Goal: Task Accomplishment & Management: Manage account settings

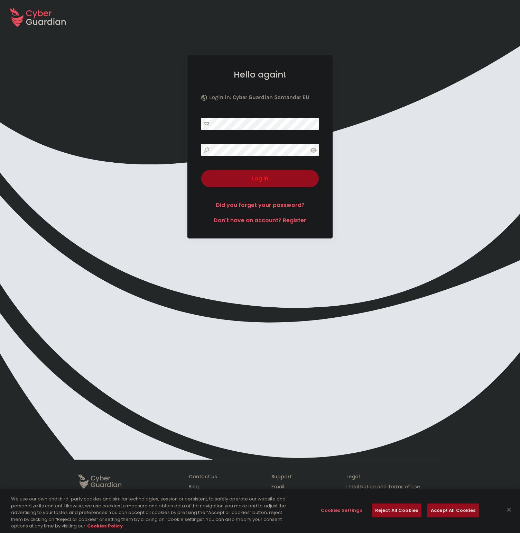
select select "English"
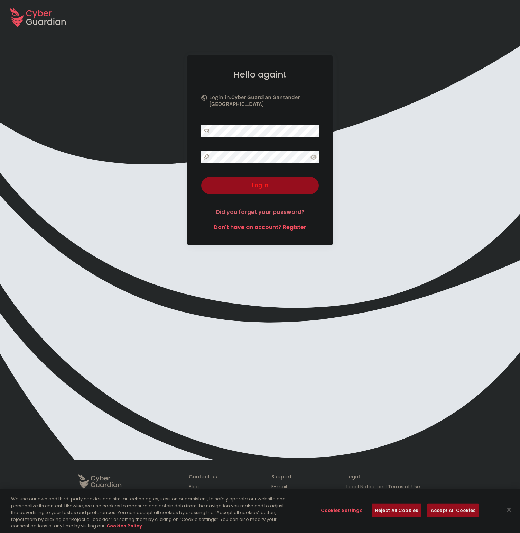
click at [274, 208] on font "Did you forget your password?" at bounding box center [260, 212] width 89 height 8
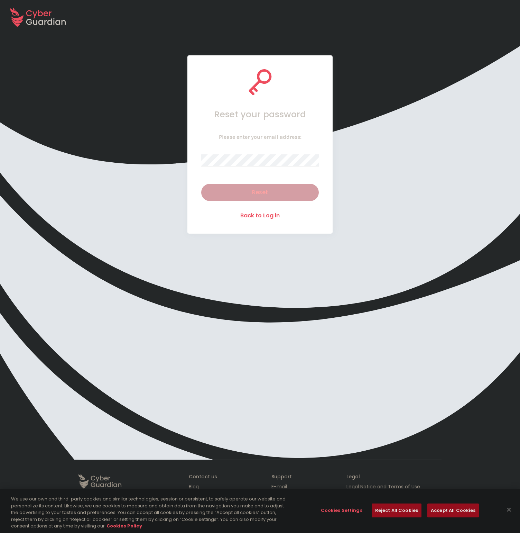
click at [264, 171] on div "Please enter your email address: Reset" at bounding box center [260, 167] width 118 height 67
click at [303, 196] on button "Reset" at bounding box center [260, 192] width 118 height 17
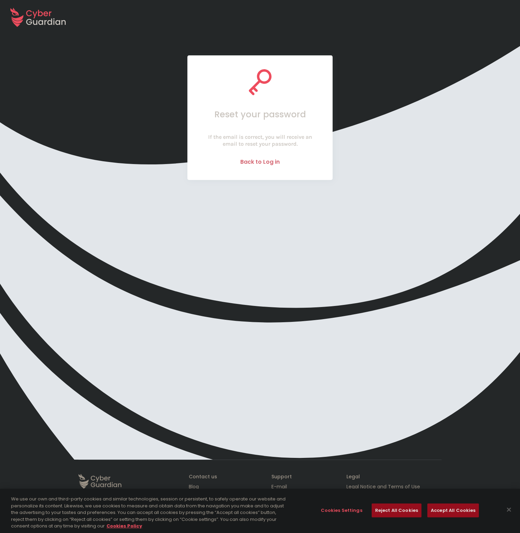
click at [254, 160] on font "Back to Log in" at bounding box center [259, 162] width 39 height 8
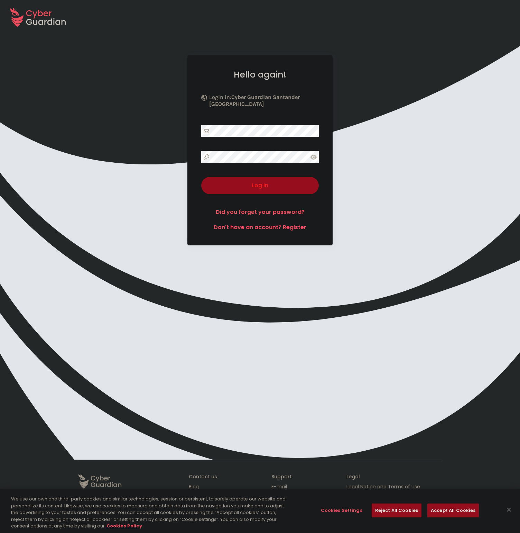
select select "English"
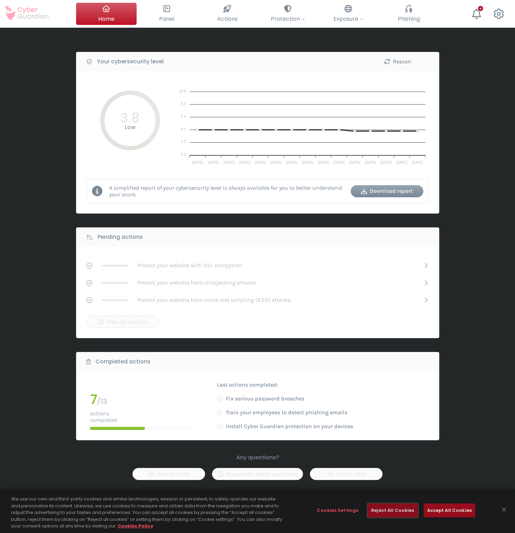
click at [384, 513] on font "Reject All Cookies" at bounding box center [392, 510] width 43 height 7
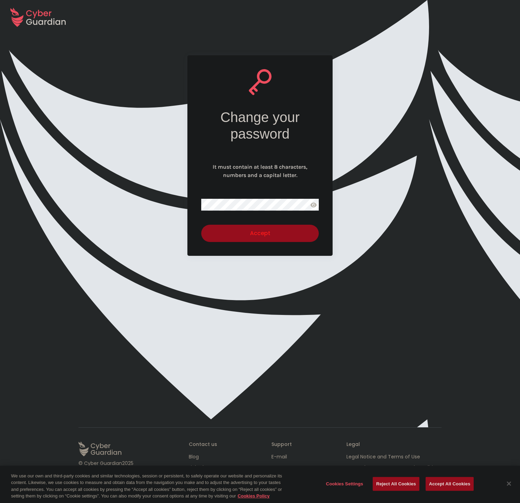
select select "English"
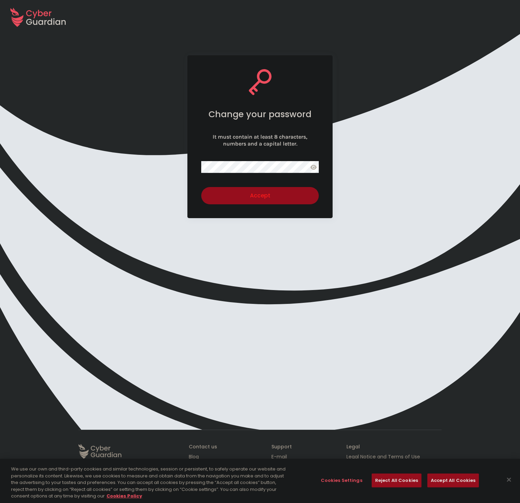
click at [338, 162] on div "Change your password It must contain at least 8 characters, numbers and a capit…" at bounding box center [260, 232] width 520 height 354
click at [268, 200] on font "Accept" at bounding box center [260, 196] width 20 height 8
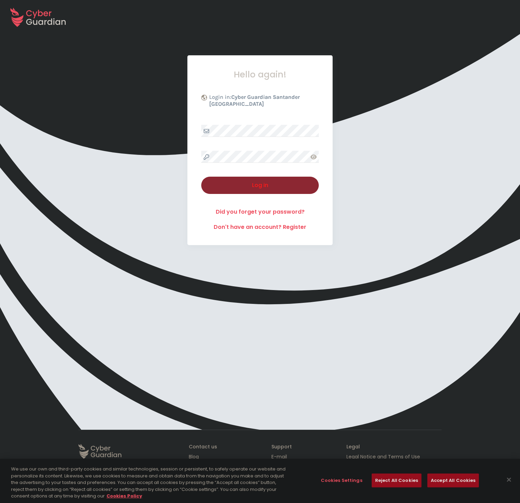
click at [283, 181] on div "Log in" at bounding box center [259, 185] width 107 height 8
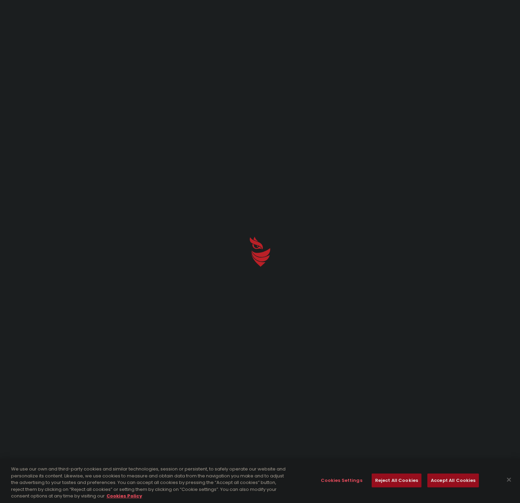
select select "English"
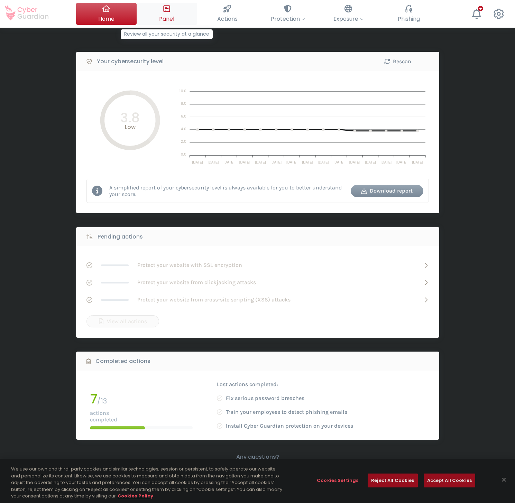
click at [173, 20] on font "Panel" at bounding box center [166, 19] width 15 height 8
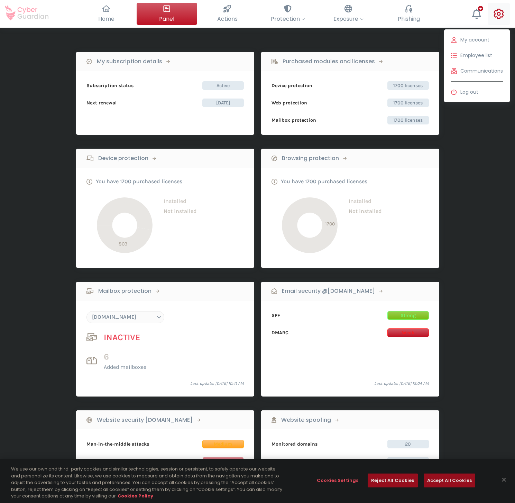
click at [499, 13] on icon at bounding box center [499, 14] width 10 height 10
click at [487, 41] on font "My account" at bounding box center [474, 39] width 29 height 7
select select "English"
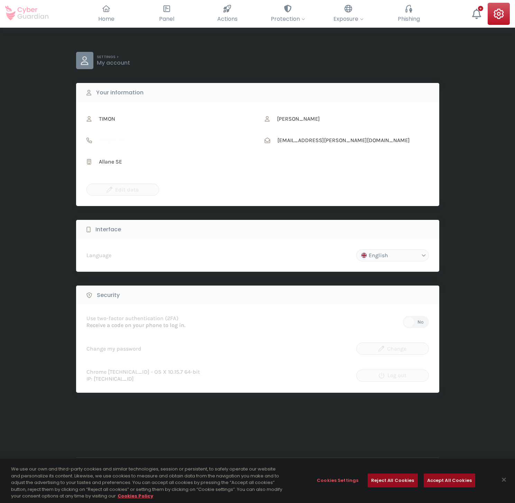
click at [410, 323] on div at bounding box center [409, 322] width 12 height 12
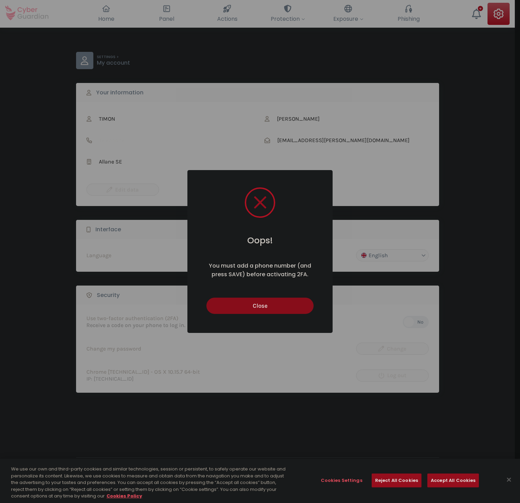
click at [301, 307] on button "Close" at bounding box center [259, 306] width 107 height 16
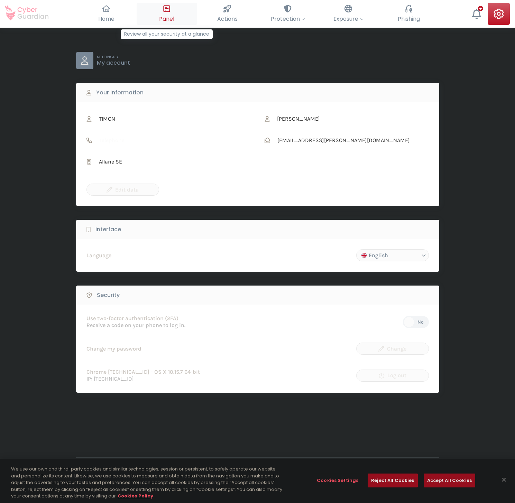
click at [172, 13] on button "Panel Review all your security at a glance" at bounding box center [167, 14] width 61 height 22
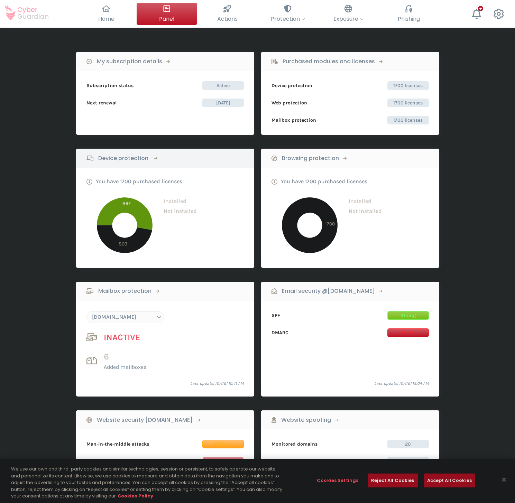
click at [143, 158] on font "Device protection" at bounding box center [123, 158] width 50 height 8
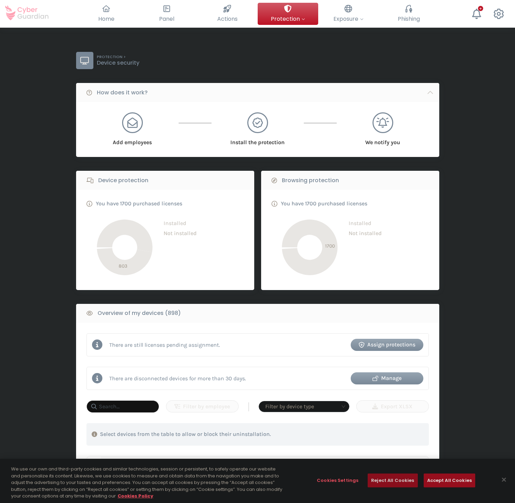
click at [389, 482] on font "Reject All Cookies" at bounding box center [392, 480] width 43 height 7
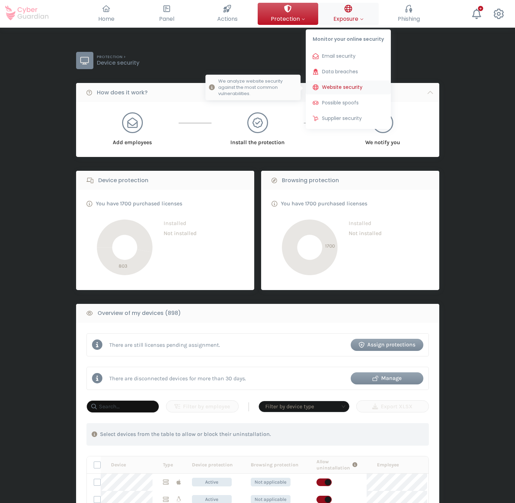
click at [343, 86] on font "Website security" at bounding box center [342, 87] width 40 height 7
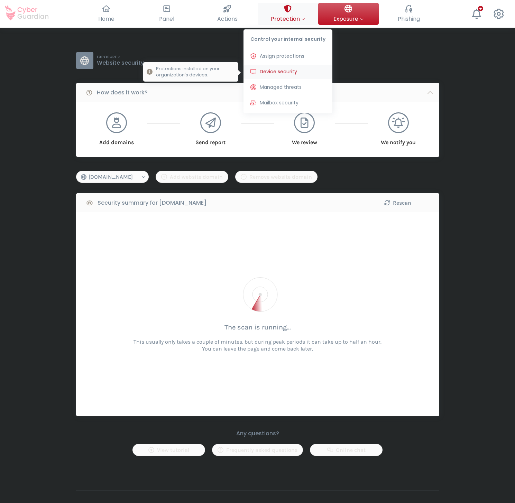
click at [278, 72] on font "Device security" at bounding box center [278, 71] width 37 height 7
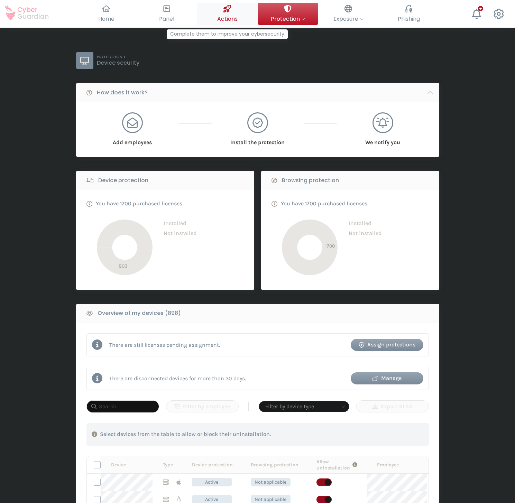
click at [224, 17] on font "Actions" at bounding box center [227, 19] width 20 height 8
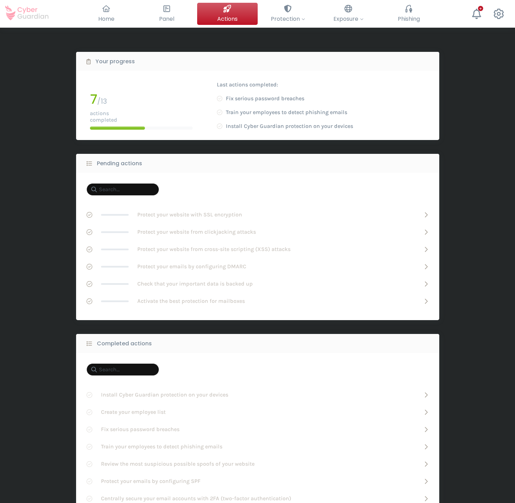
click at [241, 113] on font "Train your employees to detect phishing emails" at bounding box center [286, 112] width 121 height 7
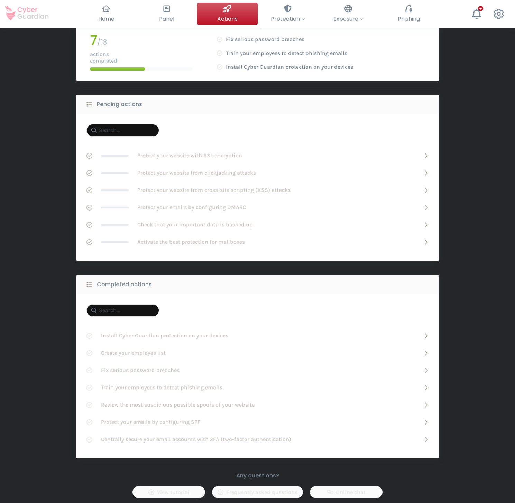
scroll to position [64, 0]
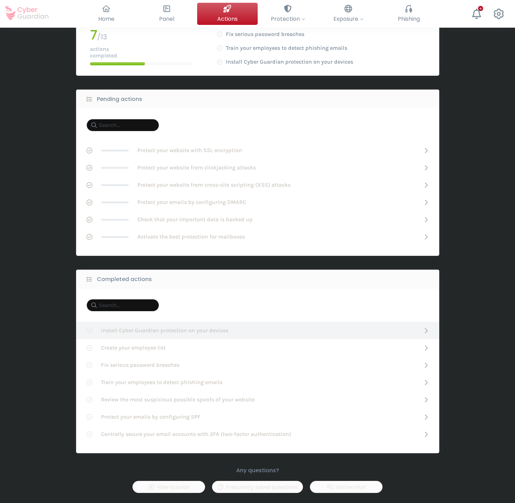
click at [187, 332] on font "Install Cyber ​​Guardian protection on your devices" at bounding box center [164, 330] width 127 height 7
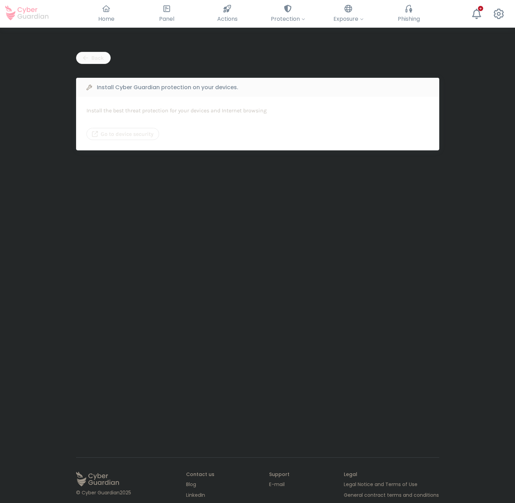
click at [145, 133] on font "Go to device security" at bounding box center [127, 134] width 53 height 7
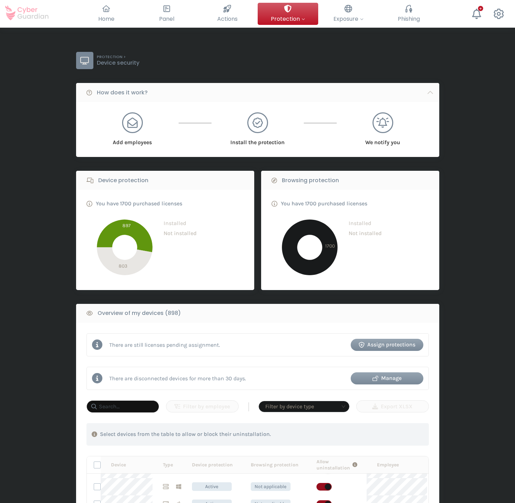
click at [133, 224] on icon at bounding box center [125, 236] width 56 height 33
click at [111, 14] on button "Home Your cybersecurity overview" at bounding box center [106, 14] width 61 height 22
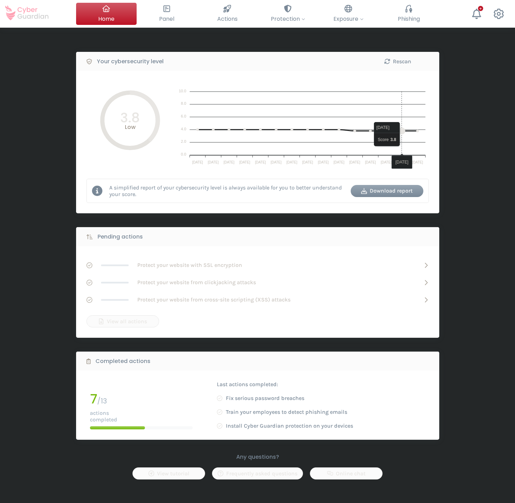
click at [417, 131] on circle at bounding box center [417, 131] width 2 height 2
click at [172, 21] on font "Panel" at bounding box center [166, 19] width 15 height 8
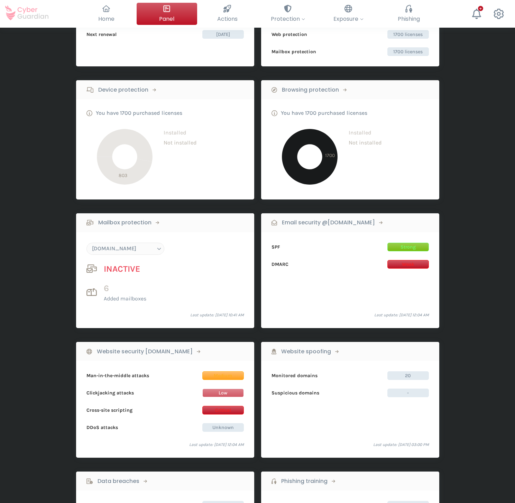
scroll to position [176, 0]
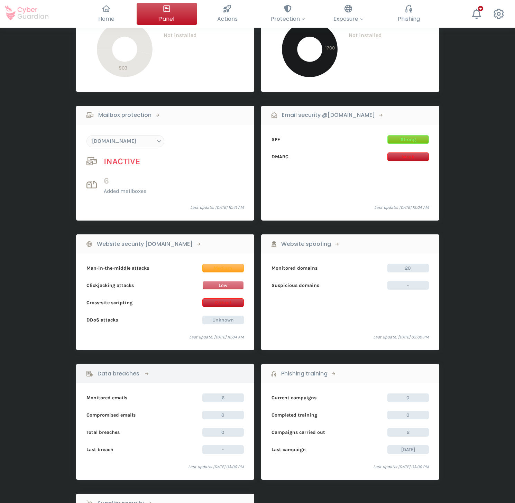
click at [127, 374] on font "Data breaches" at bounding box center [119, 374] width 42 height 8
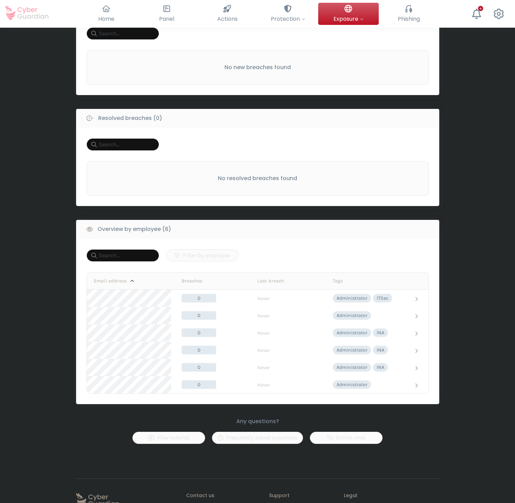
scroll to position [227, 0]
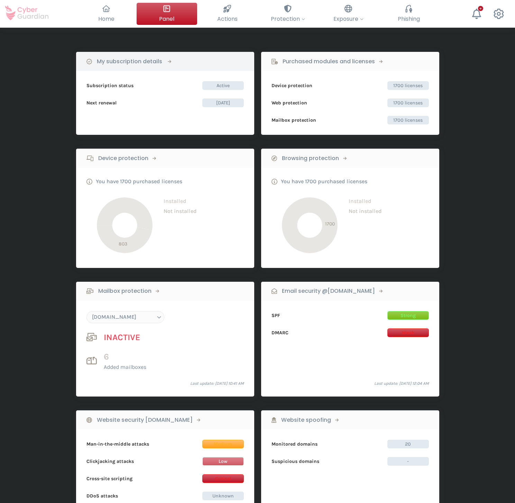
click at [162, 58] on div "My subscription details" at bounding box center [131, 61] width 90 height 12
select select "English"
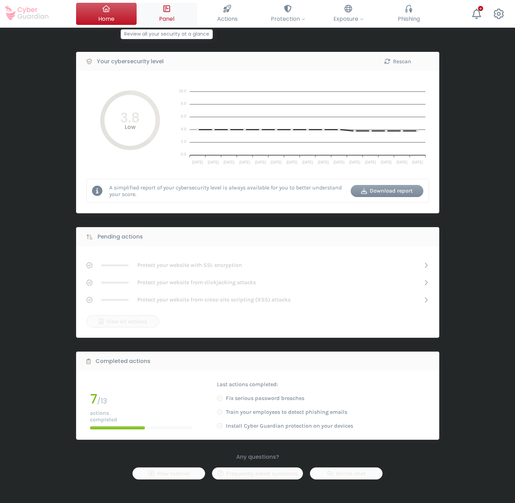
click at [168, 12] on div at bounding box center [167, 9] width 8 height 12
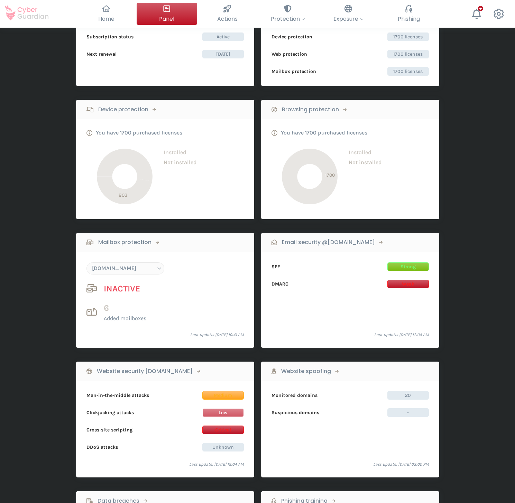
scroll to position [57, 0]
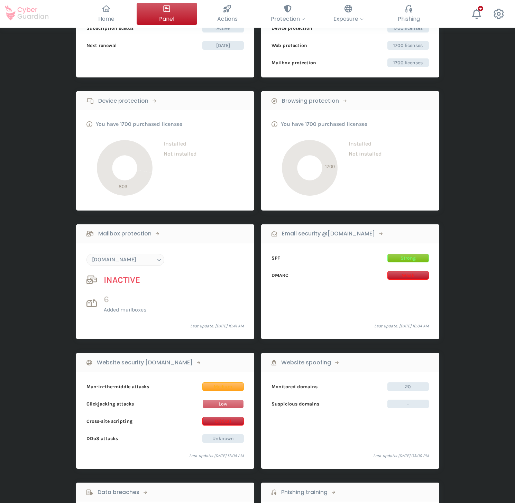
click at [159, 260] on select "[DOMAIN_NAME]" at bounding box center [125, 260] width 78 height 12
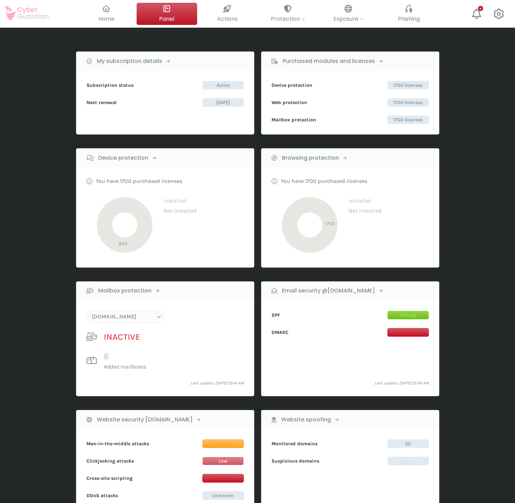
scroll to position [0, 0]
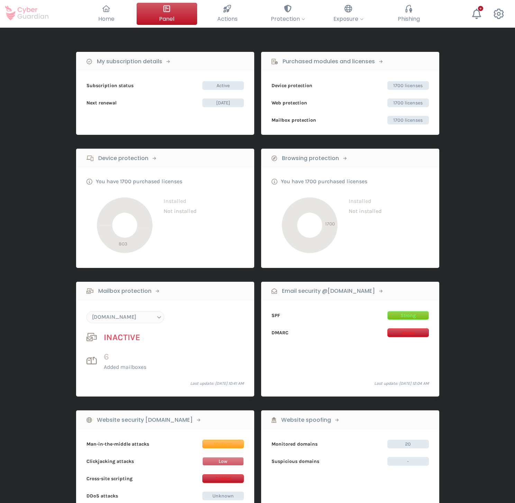
click at [399, 103] on font "1700 licenses" at bounding box center [407, 103] width 29 height 6
click at [351, 61] on font "Purchased modules and licenses" at bounding box center [329, 61] width 92 height 8
select select "English"
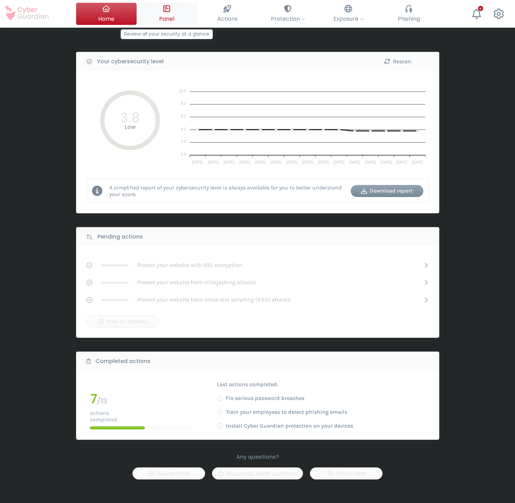
click at [173, 17] on font "Panel" at bounding box center [166, 19] width 15 height 8
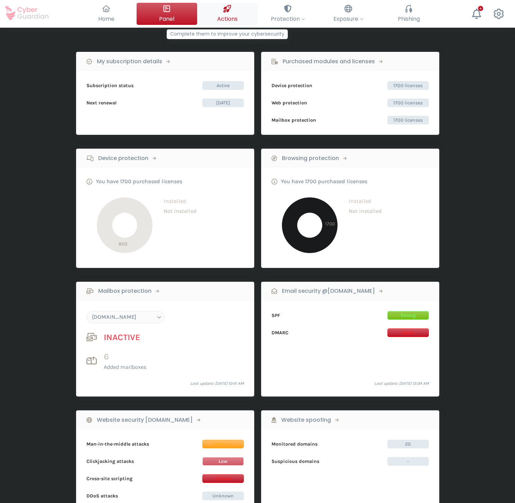
click at [233, 21] on font "Actions" at bounding box center [227, 19] width 20 height 8
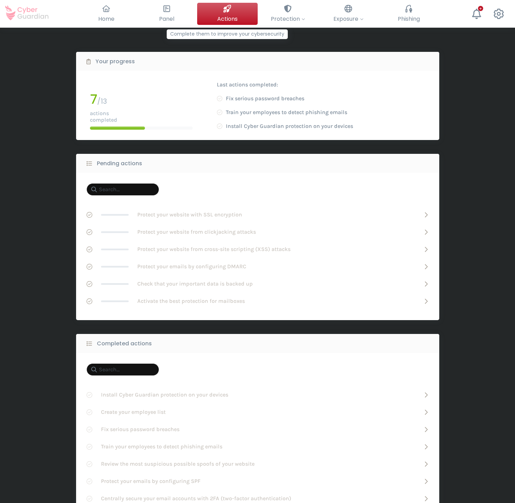
click at [226, 20] on font "Actions" at bounding box center [227, 19] width 20 height 8
click at [177, 12] on button "Panel Review all your security at a glance" at bounding box center [167, 14] width 61 height 22
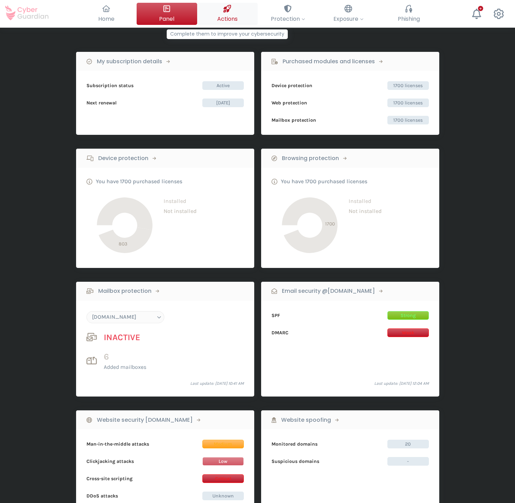
click at [212, 9] on button "Actions Complete them to improve your cybersecurity" at bounding box center [227, 14] width 61 height 22
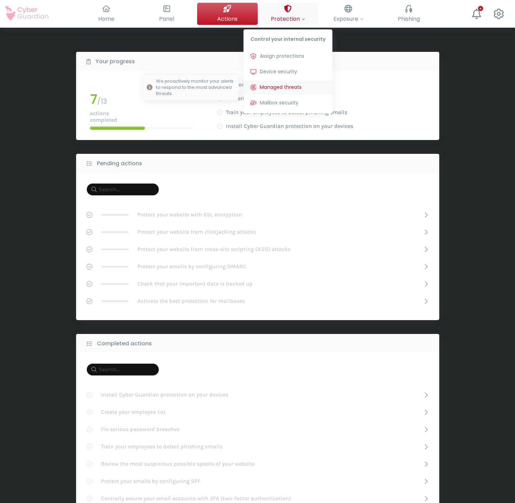
click at [288, 89] on font "Managed threats" at bounding box center [281, 87] width 42 height 7
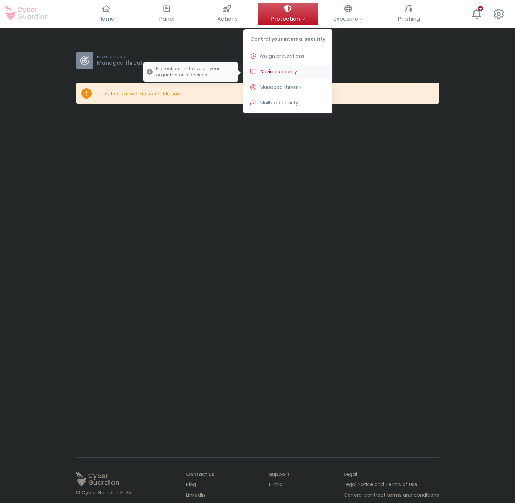
click at [287, 70] on font "Device security" at bounding box center [278, 71] width 37 height 7
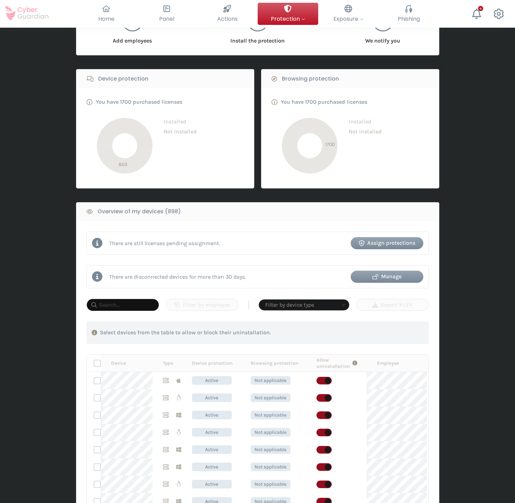
scroll to position [87, 0]
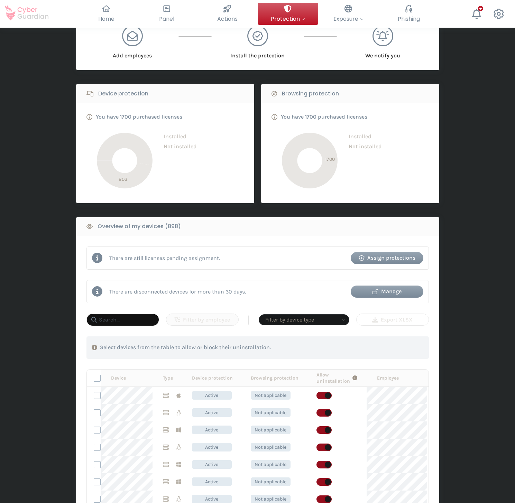
click at [393, 322] on div "Export XLSX" at bounding box center [393, 320] width 62 height 8
click at [114, 324] on input "text" at bounding box center [122, 320] width 73 height 12
paste input "lac-docker-ci-java-p01.dc.lac.internal"
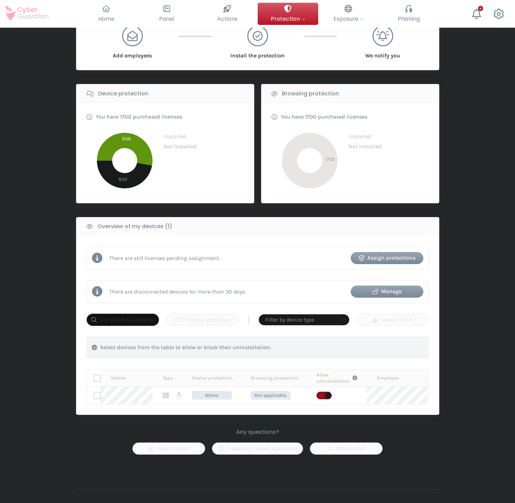
scroll to position [0, 36]
type input "lac-docker-ci-java-p01.dc.lac.internal"
click at [396, 316] on div "Export XLSX" at bounding box center [393, 320] width 62 height 8
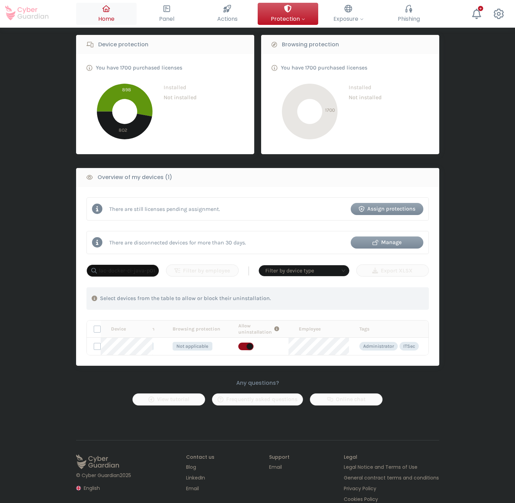
scroll to position [152, 0]
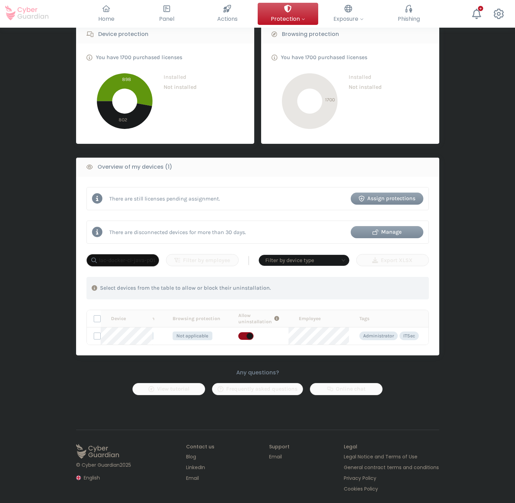
click at [145, 254] on input "lac-docker-ci-java-p01.dc.lac.internal" at bounding box center [122, 260] width 73 height 12
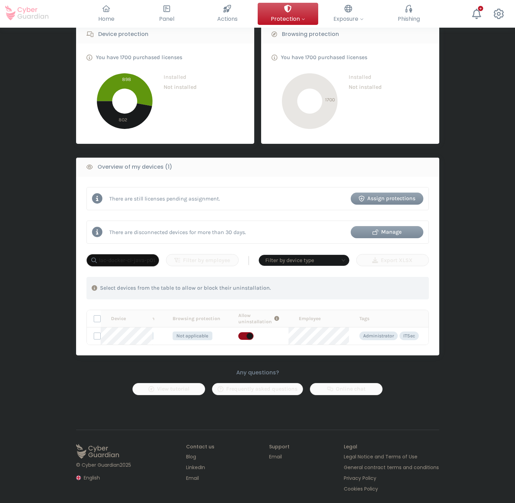
click at [145, 254] on input "lac-docker-ci-java-p01.dc.lac.internal" at bounding box center [122, 260] width 73 height 12
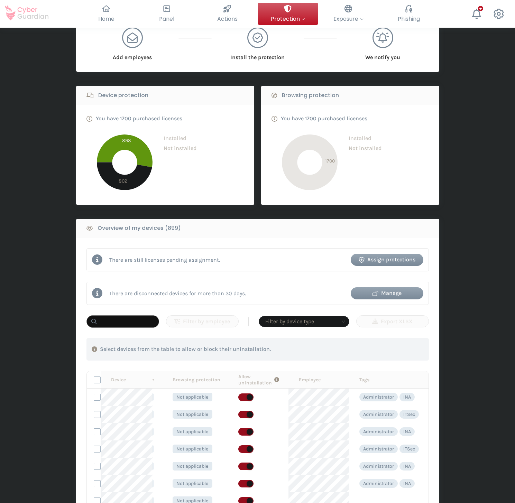
scroll to position [29, 0]
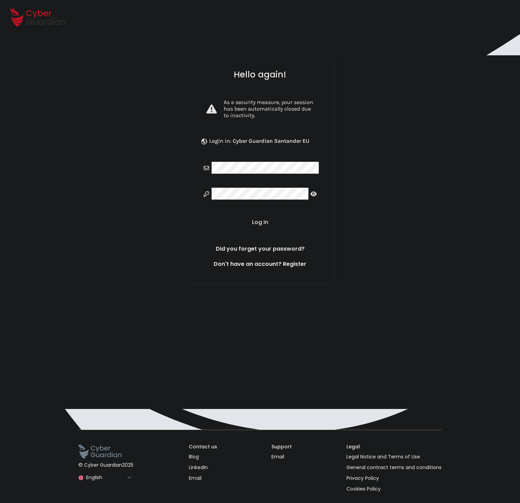
select select "English"
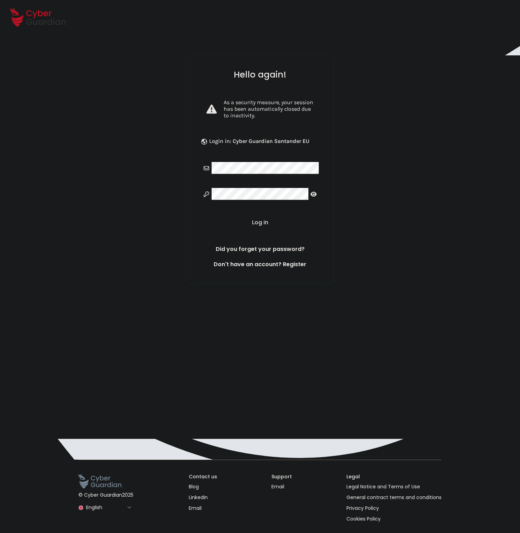
select select "English"
